Goal: Task Accomplishment & Management: Use online tool/utility

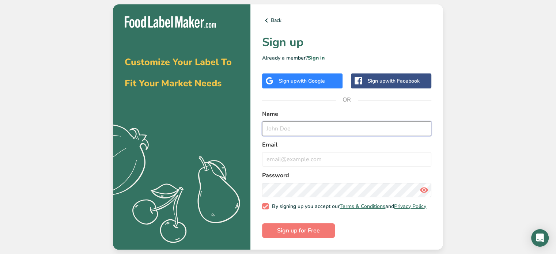
click at [311, 127] on input "text" at bounding box center [346, 128] width 169 height 15
type input "[PERSON_NAME]"
click at [311, 160] on input "email" at bounding box center [346, 159] width 169 height 15
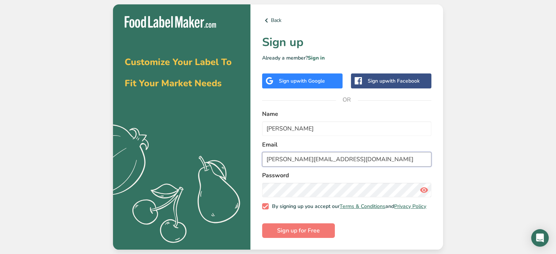
type input "[PERSON_NAME][EMAIL_ADDRESS][DOMAIN_NAME]"
click at [305, 234] on span "Sign up for Free" at bounding box center [298, 230] width 43 height 9
click at [320, 58] on link "Sign in" at bounding box center [316, 57] width 17 height 7
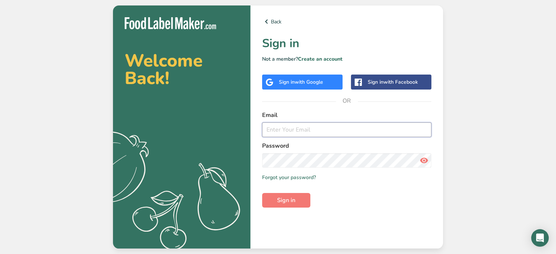
click at [286, 133] on input "email" at bounding box center [346, 129] width 169 height 15
type input "[PERSON_NAME][EMAIL_ADDRESS][DOMAIN_NAME]"
click at [292, 196] on span "Sign in" at bounding box center [286, 200] width 18 height 9
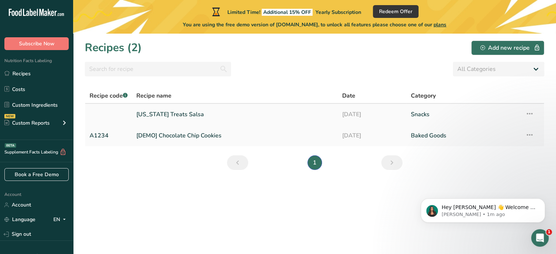
click at [530, 114] on icon at bounding box center [529, 113] width 9 height 13
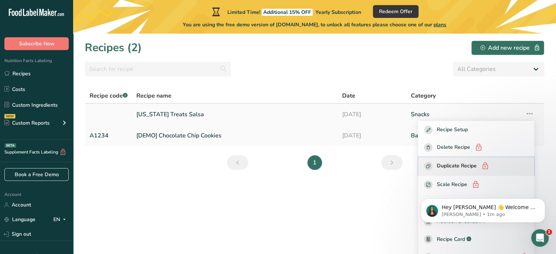
click at [477, 166] on span "Duplicate Recipe" at bounding box center [457, 166] width 40 height 9
